Goal: Information Seeking & Learning: Find specific fact

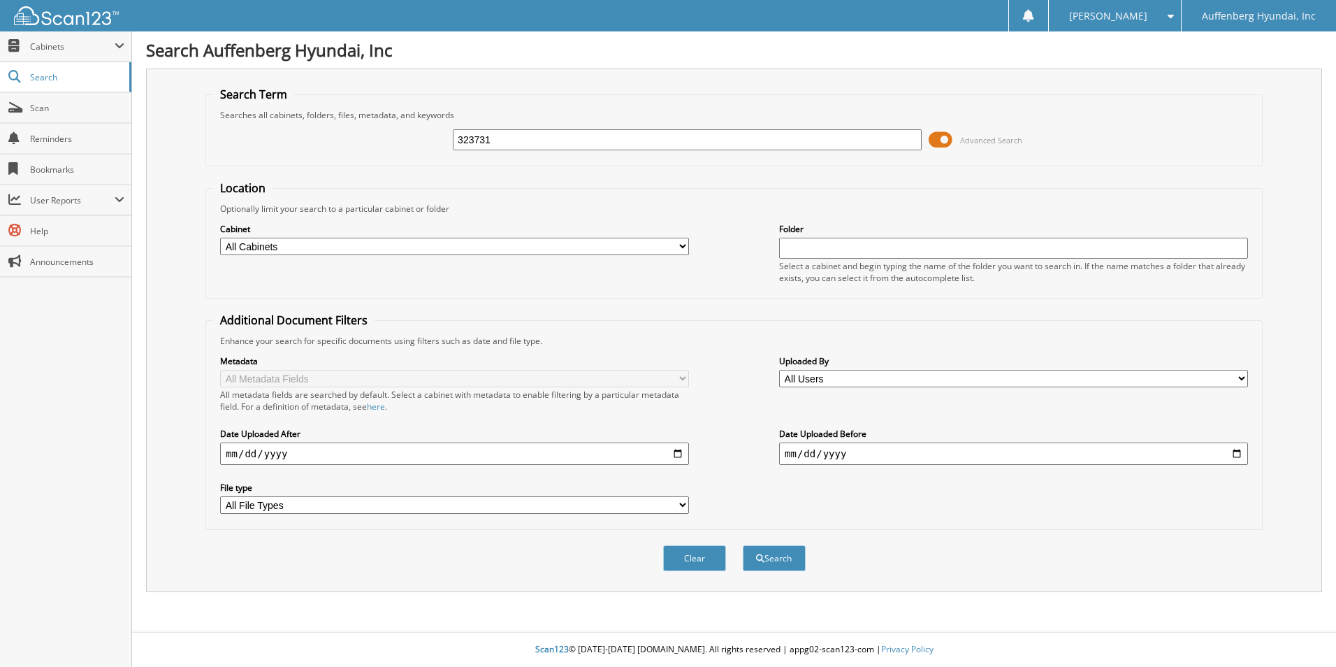
type input "323731"
click at [743, 545] on button "Search" at bounding box center [774, 558] width 63 height 26
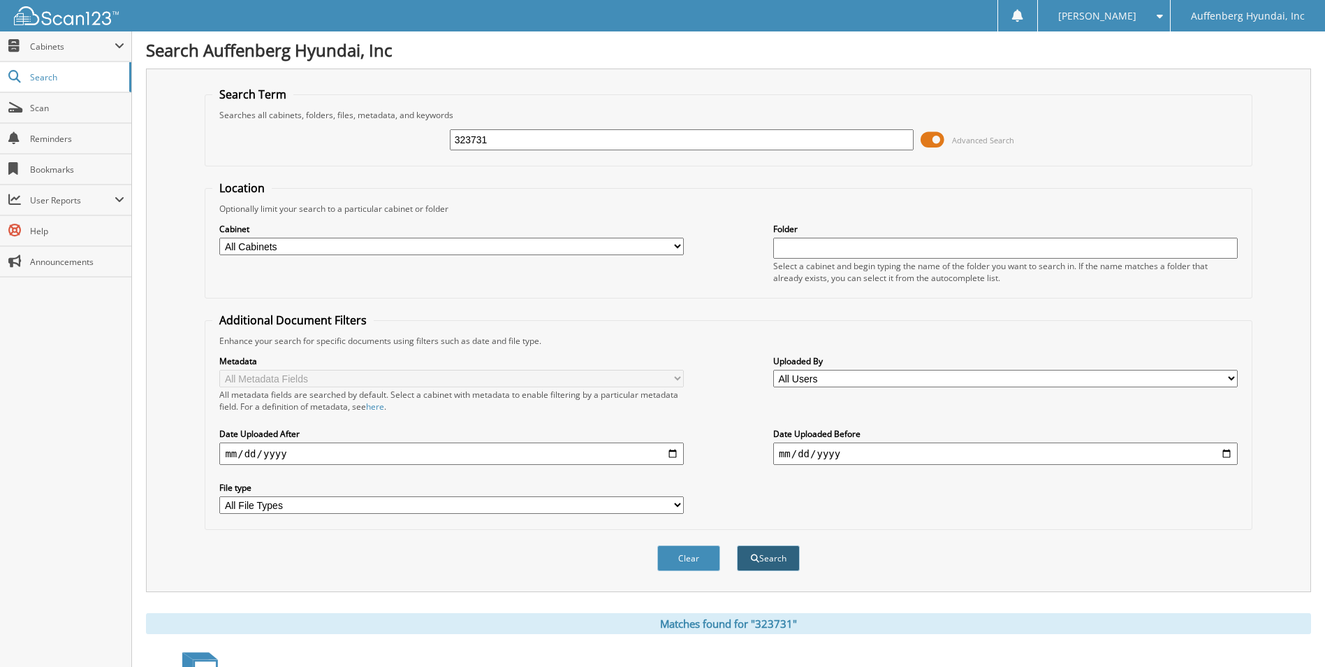
click at [765, 558] on button "Search" at bounding box center [768, 558] width 63 height 26
